Goal: Transaction & Acquisition: Obtain resource

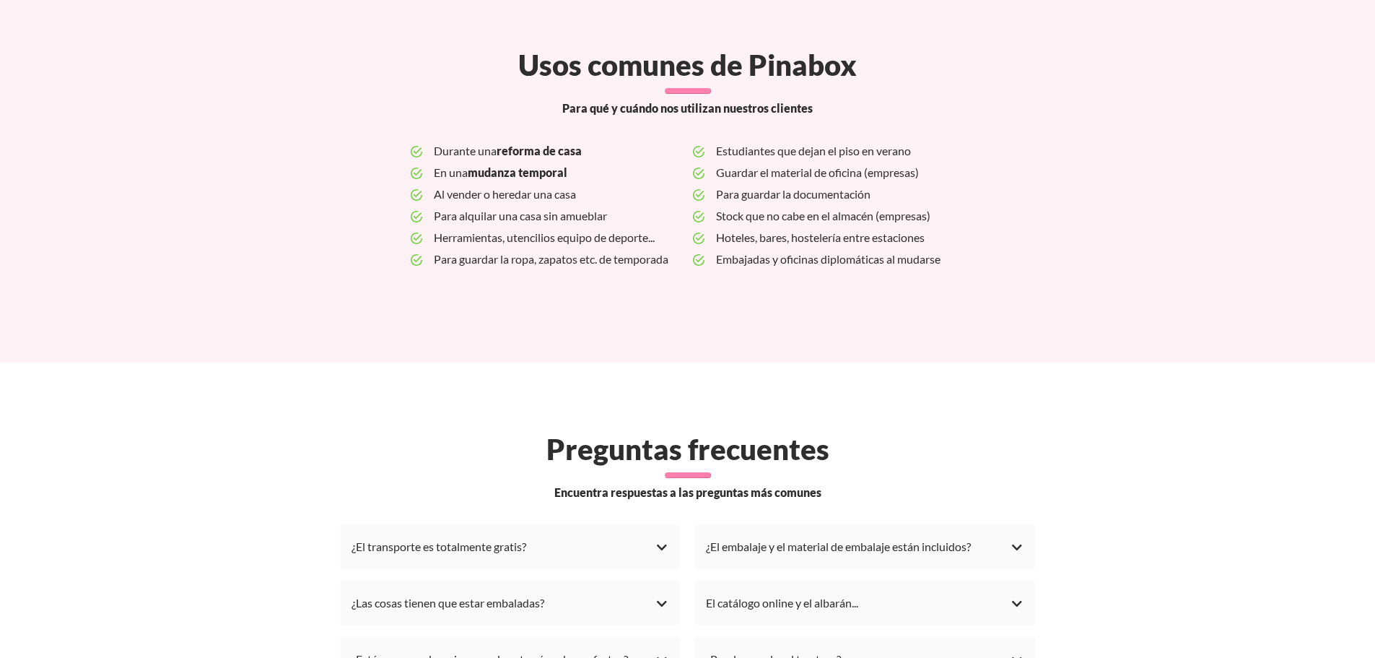
scroll to position [3658, 0]
click at [456, 535] on div "¿El transporte es totalmente gratis?" at bounding box center [511, 546] width 318 height 22
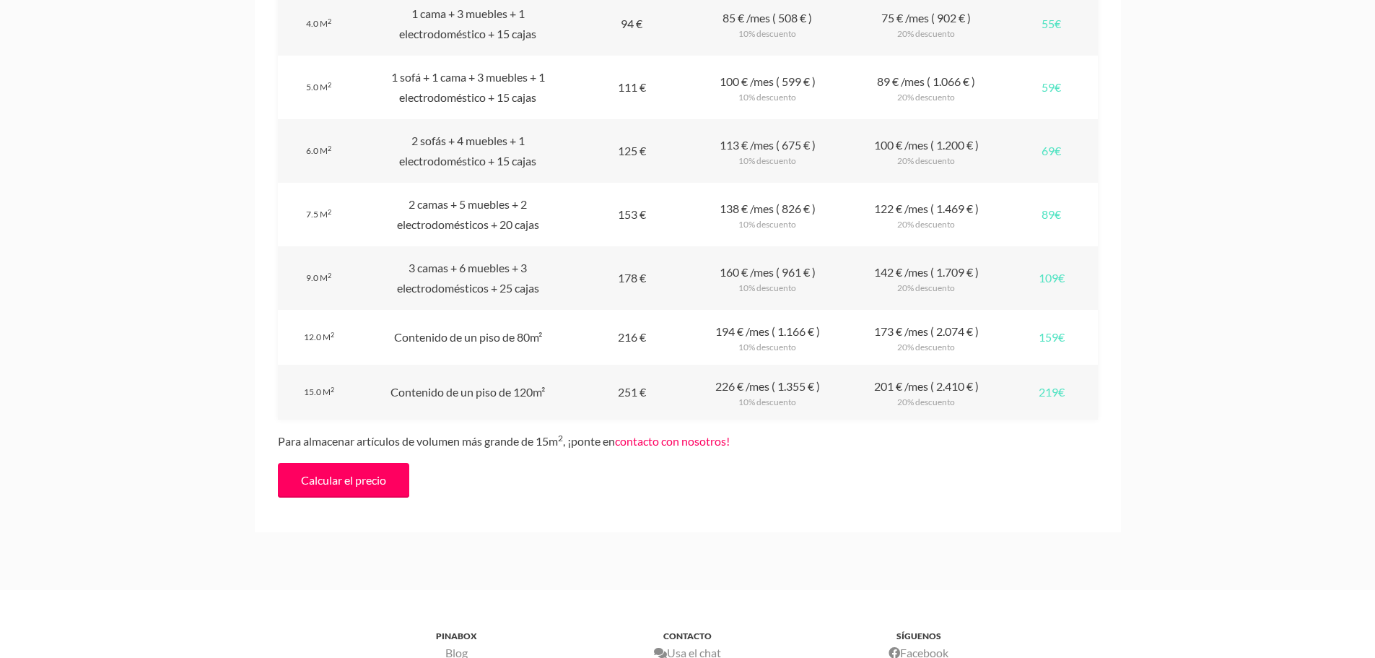
scroll to position [1637, 0]
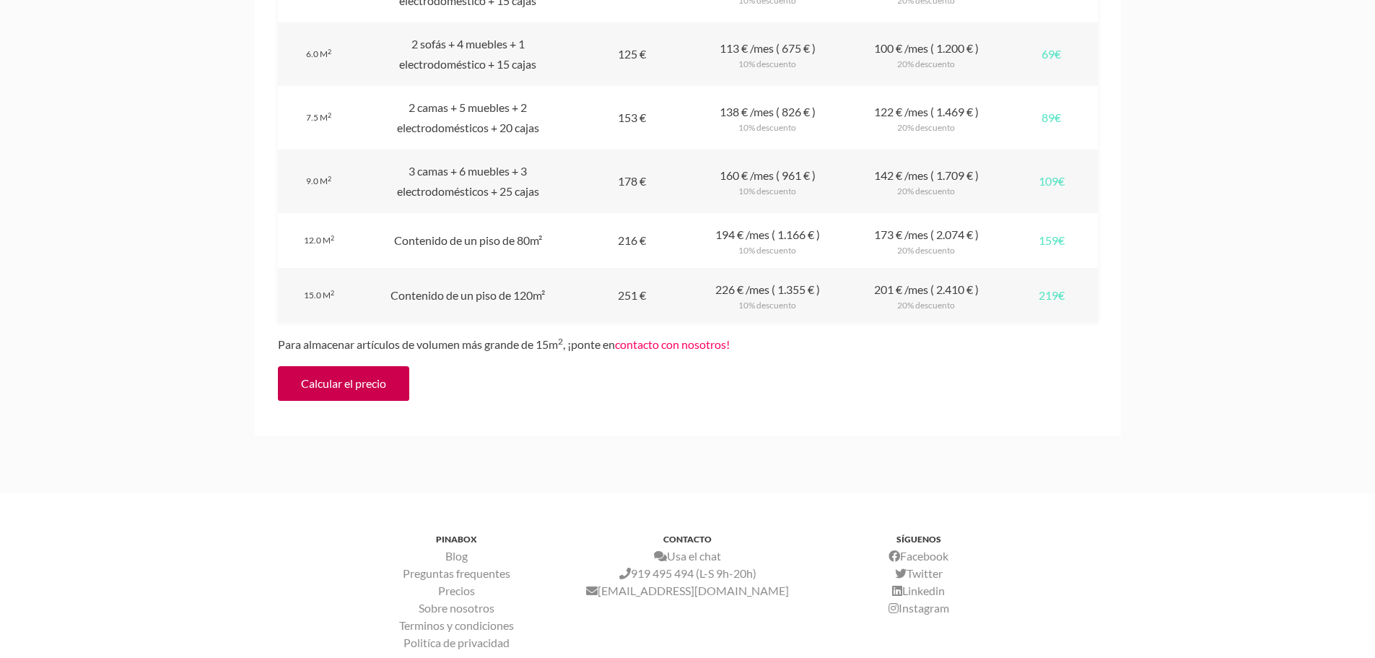
click at [352, 378] on link "Calcular el precio" at bounding box center [343, 383] width 131 height 35
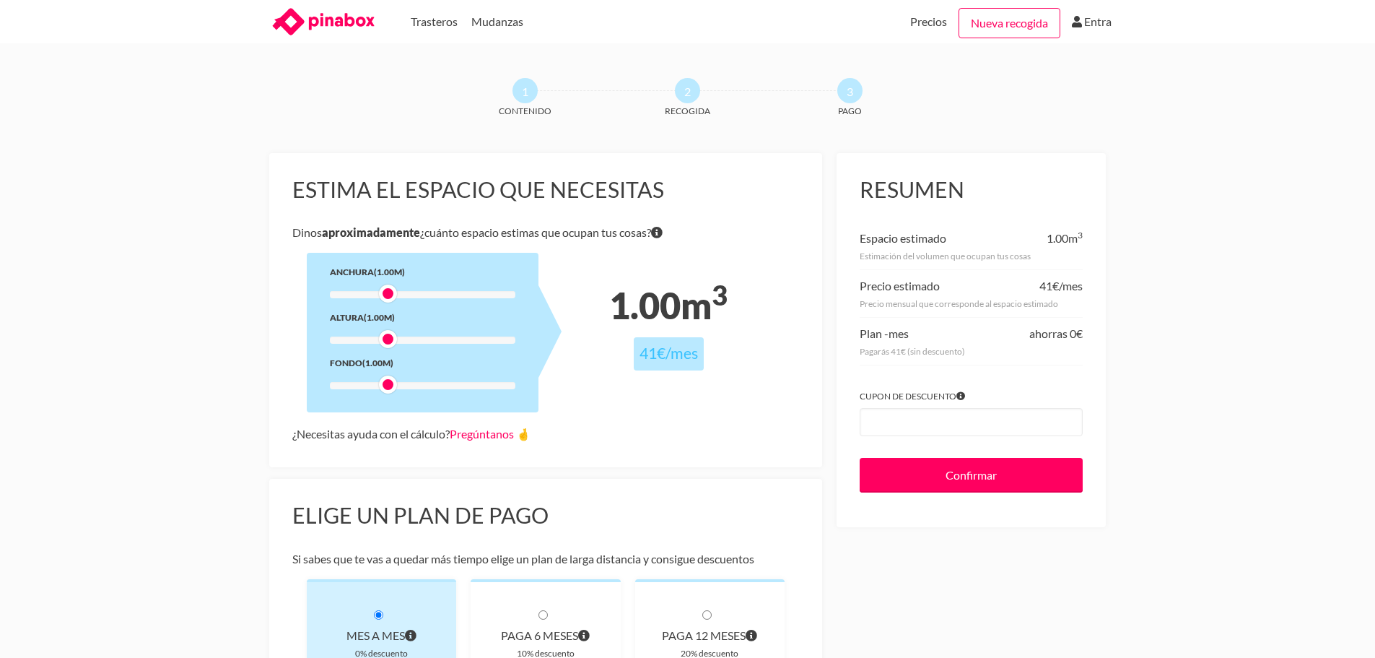
drag, startPoint x: 392, startPoint y: 295, endPoint x: 399, endPoint y: 295, distance: 7.3
click at [399, 295] on div at bounding box center [423, 294] width 186 height 7
drag, startPoint x: 382, startPoint y: 292, endPoint x: 405, endPoint y: 292, distance: 23.1
click at [405, 292] on div at bounding box center [405, 293] width 18 height 18
drag, startPoint x: 386, startPoint y: 339, endPoint x: 406, endPoint y: 339, distance: 20.2
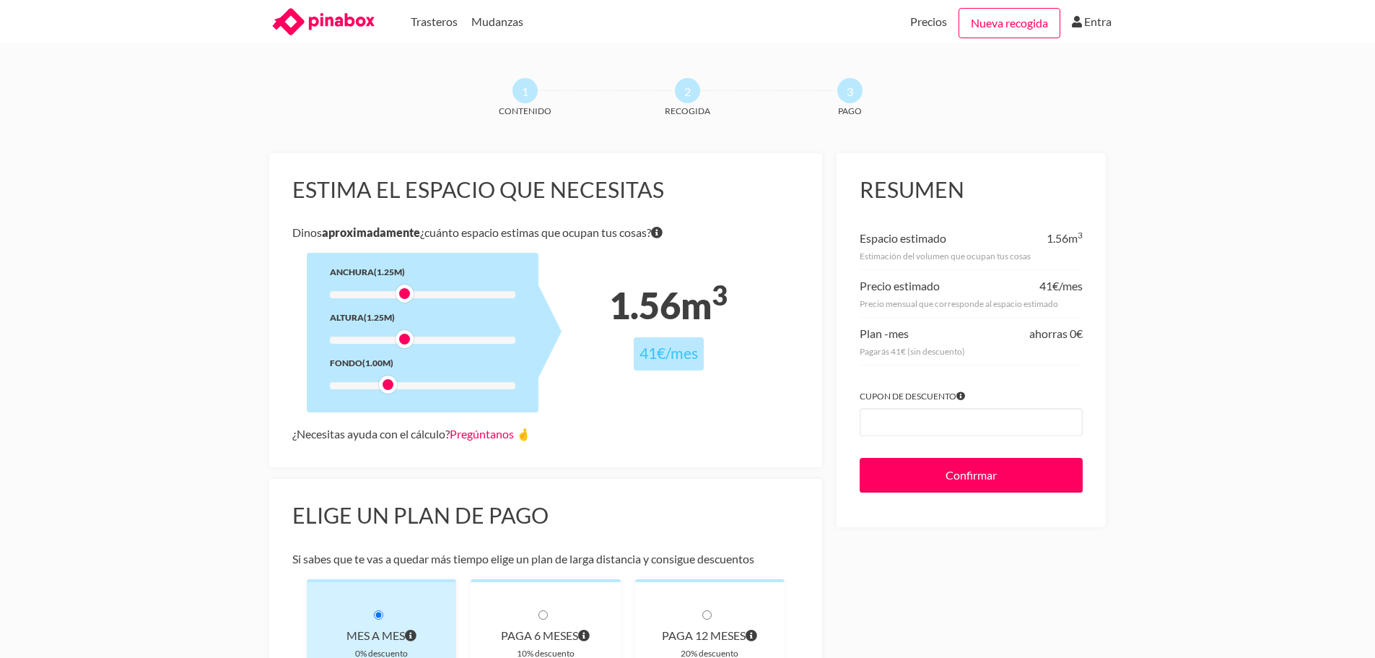
click at [406, 339] on div at bounding box center [405, 339] width 18 height 18
drag, startPoint x: 388, startPoint y: 386, endPoint x: 407, endPoint y: 387, distance: 18.8
click at [407, 387] on div at bounding box center [405, 384] width 18 height 18
drag, startPoint x: 405, startPoint y: 292, endPoint x: 424, endPoint y: 292, distance: 18.8
click at [424, 292] on div at bounding box center [421, 293] width 18 height 18
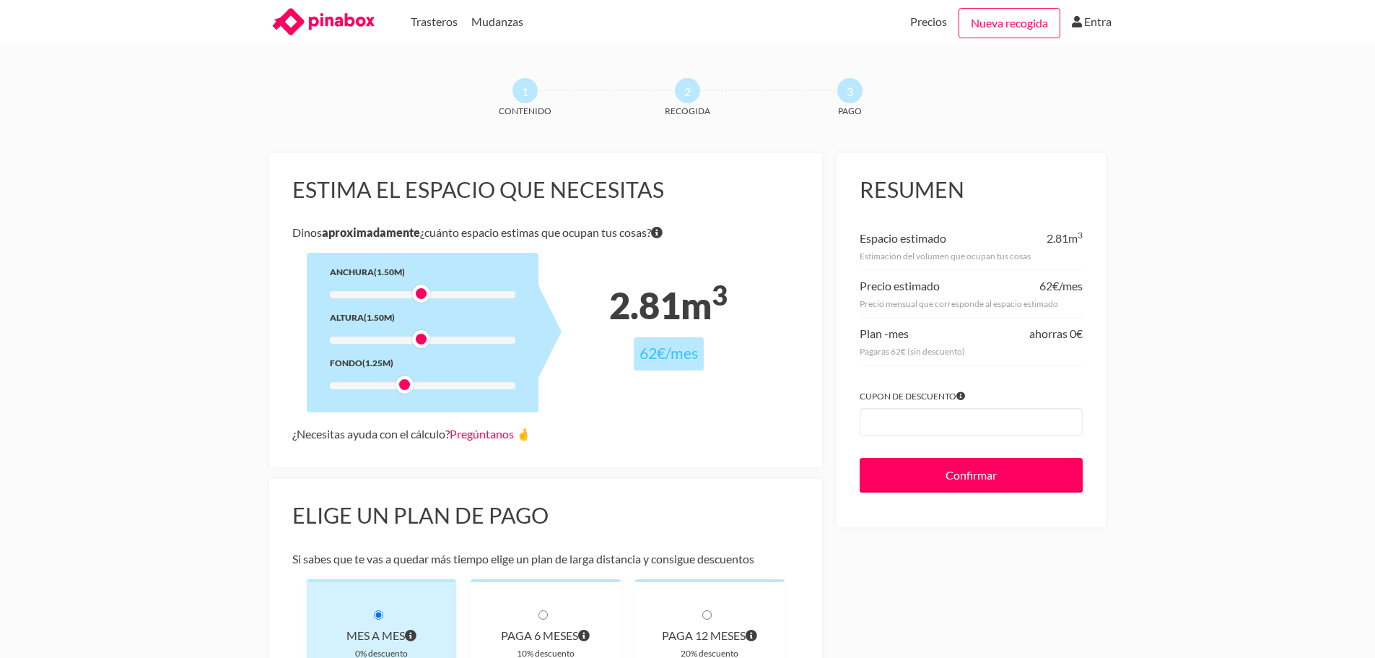
drag, startPoint x: 406, startPoint y: 339, endPoint x: 428, endPoint y: 341, distance: 22.5
click at [428, 341] on div at bounding box center [421, 339] width 18 height 18
drag, startPoint x: 424, startPoint y: 336, endPoint x: 486, endPoint y: 347, distance: 62.9
click at [486, 347] on div at bounding box center [489, 339] width 18 height 18
click at [401, 297] on div at bounding box center [423, 294] width 186 height 7
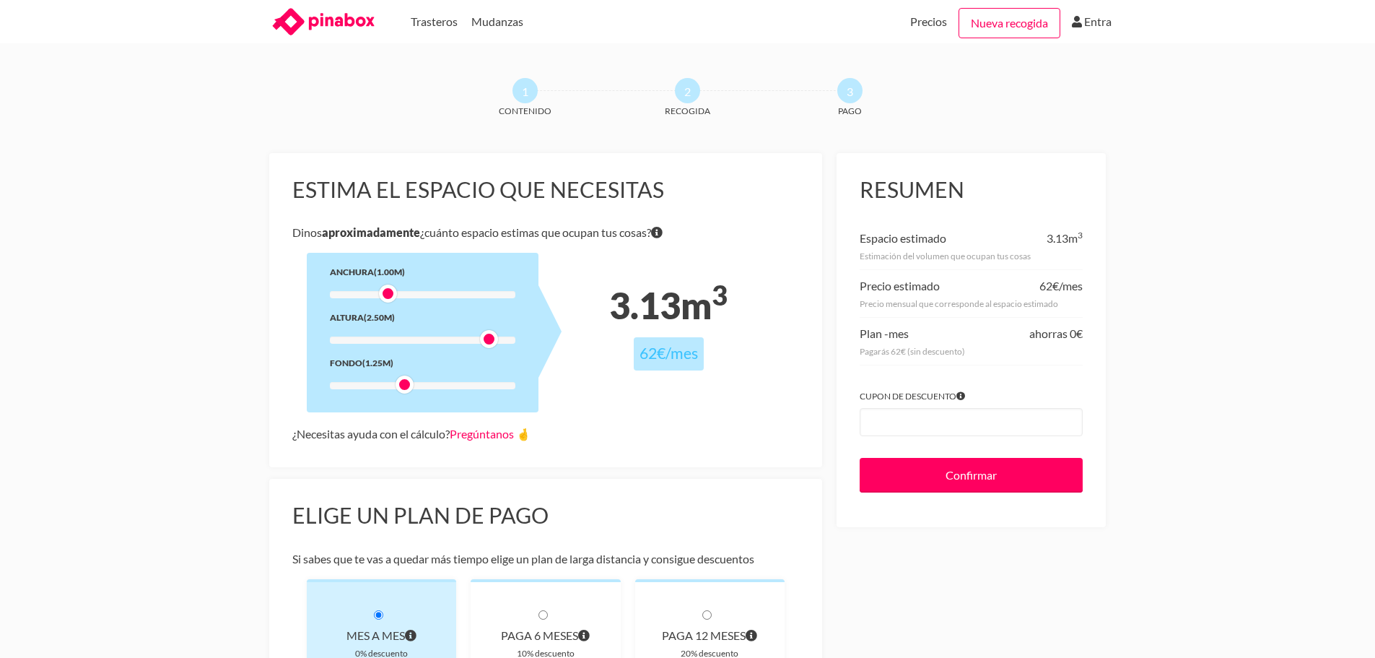
click at [384, 296] on div at bounding box center [423, 294] width 186 height 7
click at [389, 387] on div at bounding box center [423, 385] width 186 height 7
click at [391, 386] on div at bounding box center [423, 385] width 186 height 7
click at [394, 385] on div at bounding box center [423, 385] width 186 height 7
click at [391, 385] on div at bounding box center [423, 385] width 186 height 7
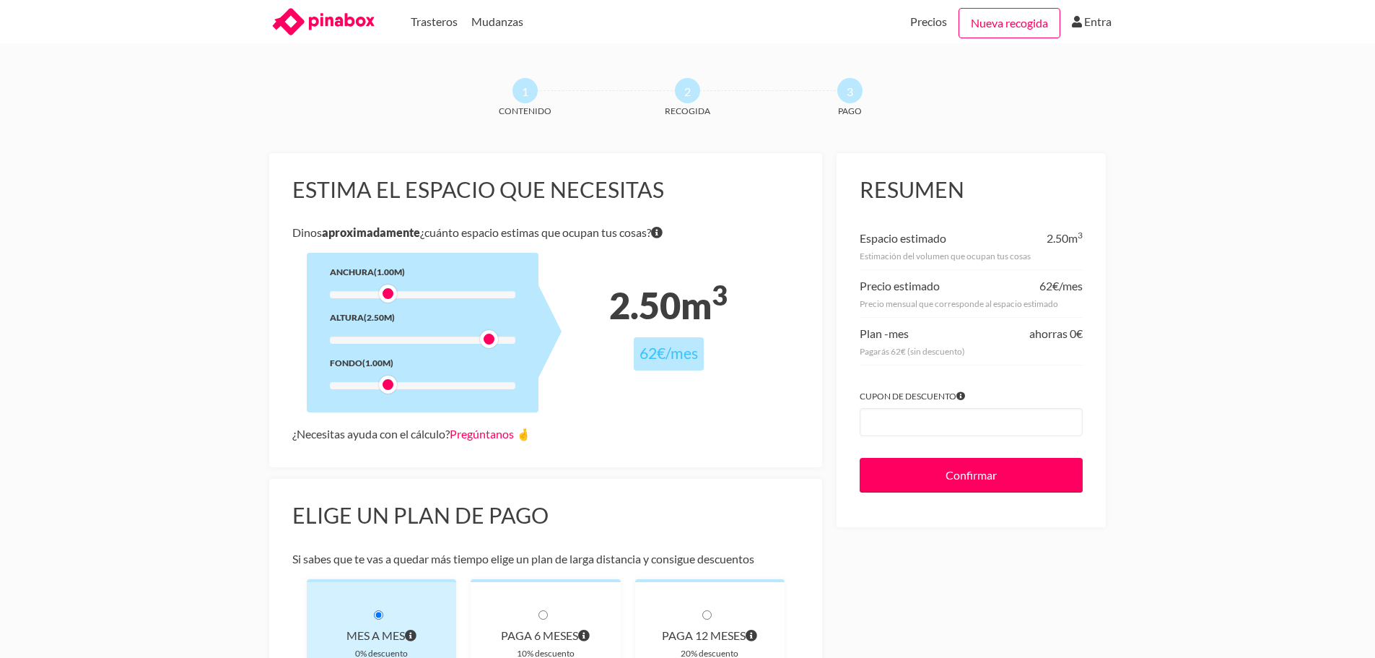
drag, startPoint x: 399, startPoint y: 385, endPoint x: 387, endPoint y: 388, distance: 12.8
click at [387, 388] on div at bounding box center [388, 384] width 18 height 18
click at [653, 429] on div "¿Necesitas ayuda con el cálculo? Pregúntanos 🤞" at bounding box center [546, 434] width 508 height 20
click at [443, 339] on div at bounding box center [423, 339] width 186 height 7
